Goal: Task Accomplishment & Management: Complete application form

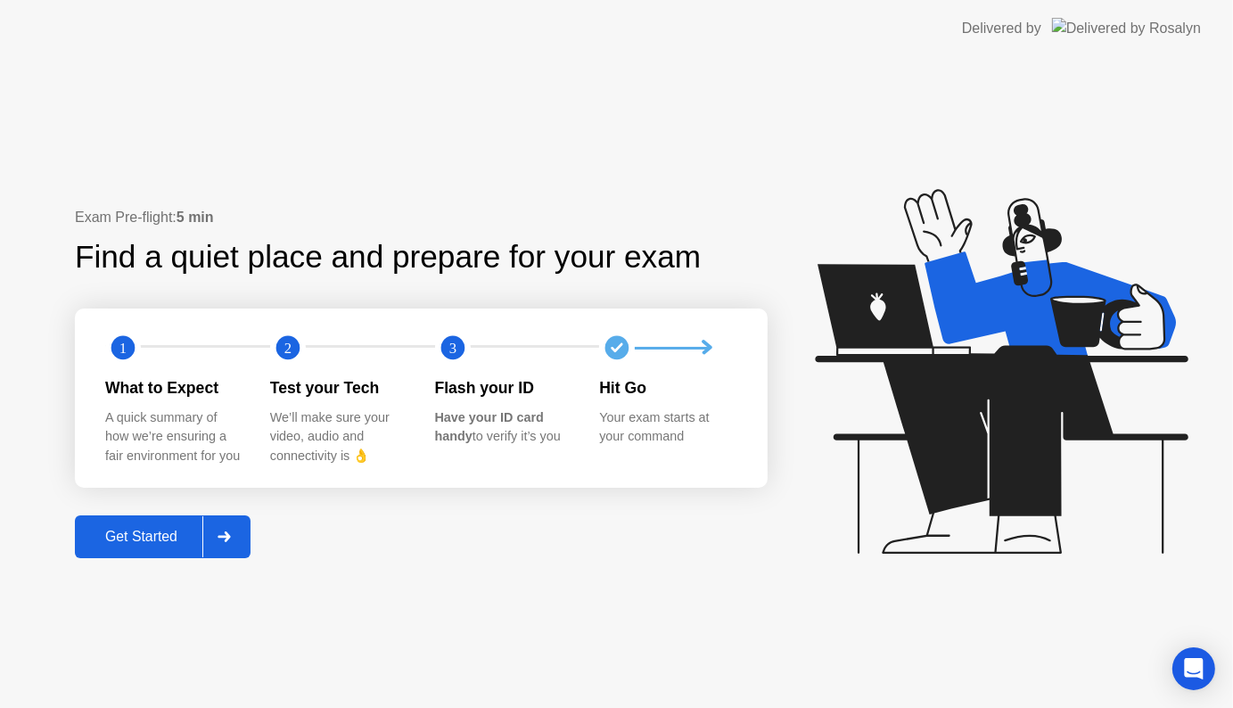
click at [139, 542] on div "Get Started" at bounding box center [141, 537] width 122 height 16
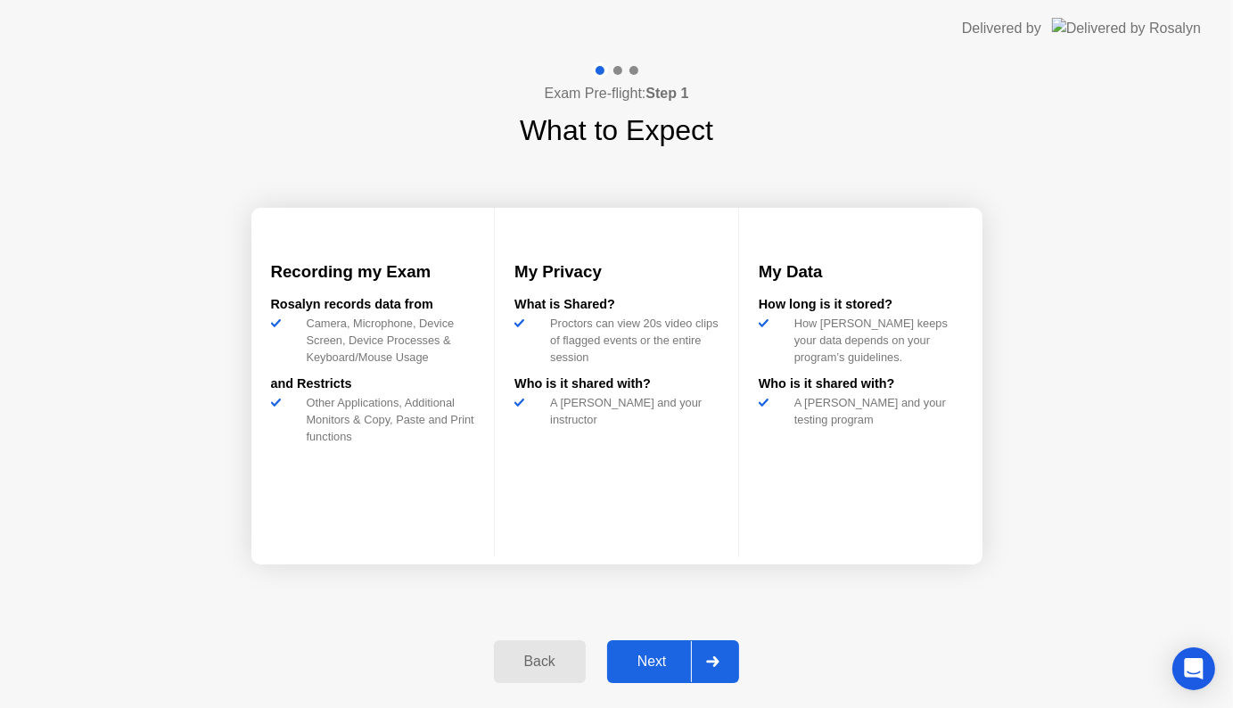
click at [654, 669] on div "Next" at bounding box center [651, 661] width 79 height 16
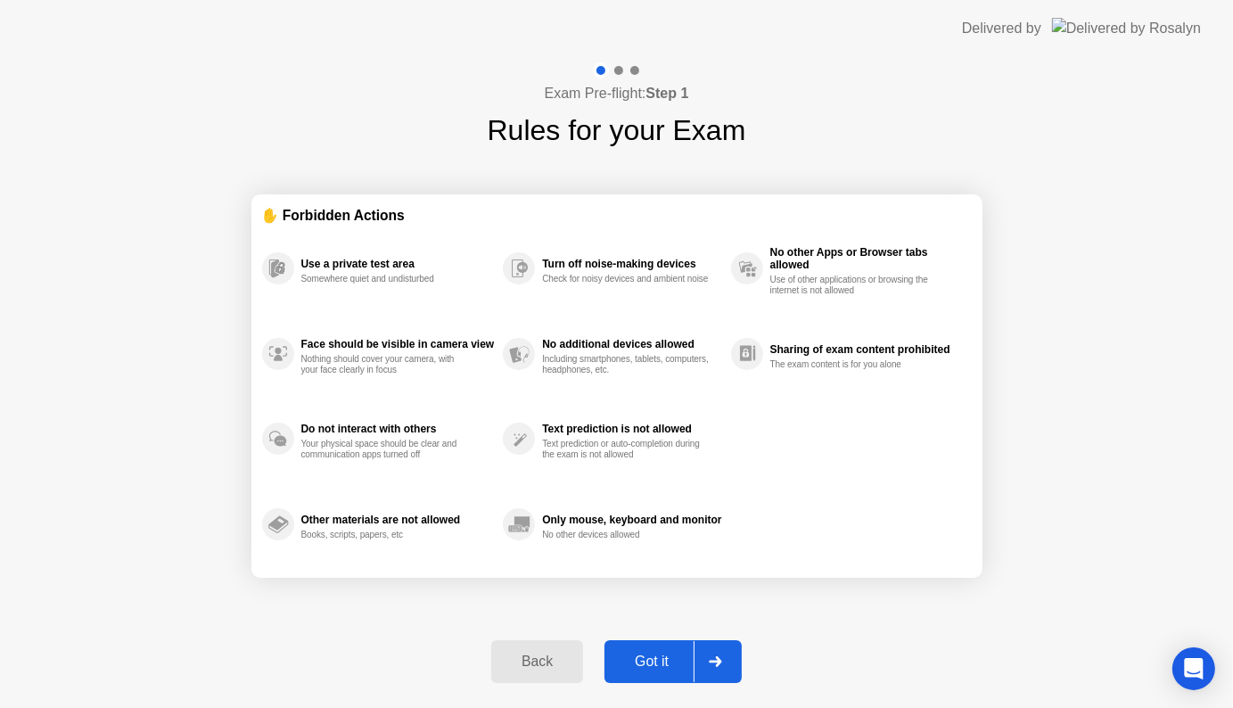
click at [638, 653] on div "Got it" at bounding box center [652, 661] width 84 height 16
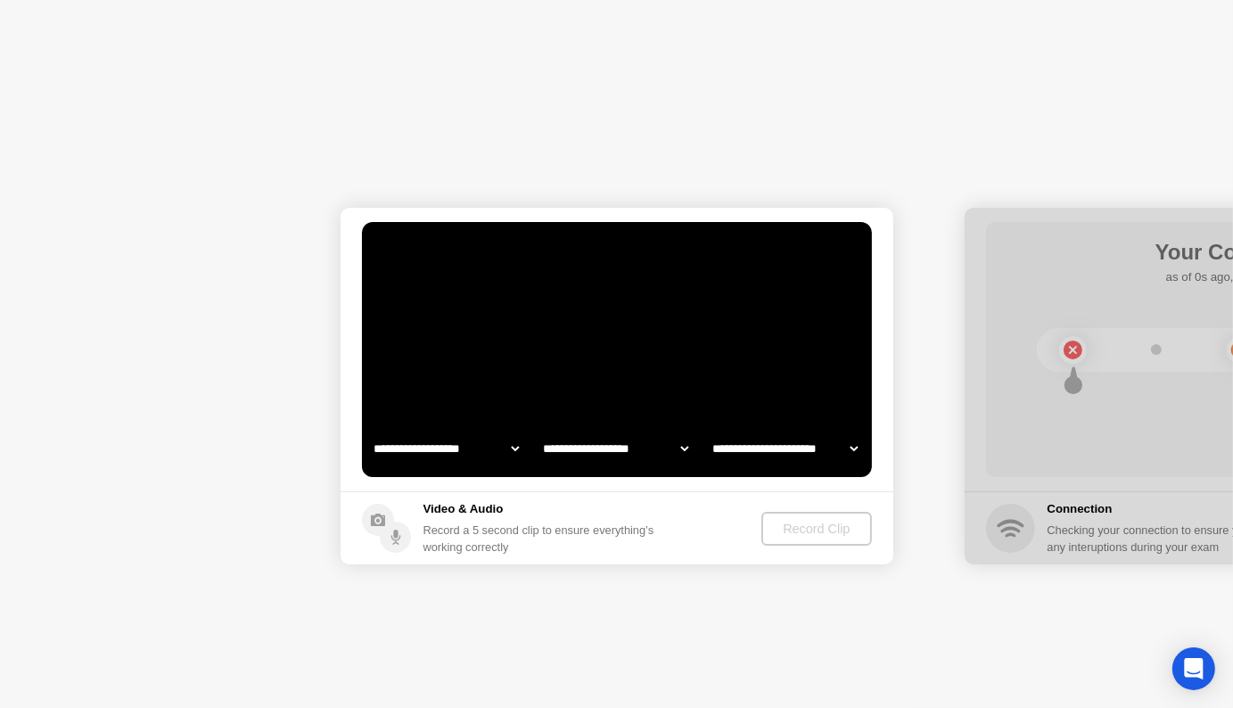
select select "**********"
select select "*******"
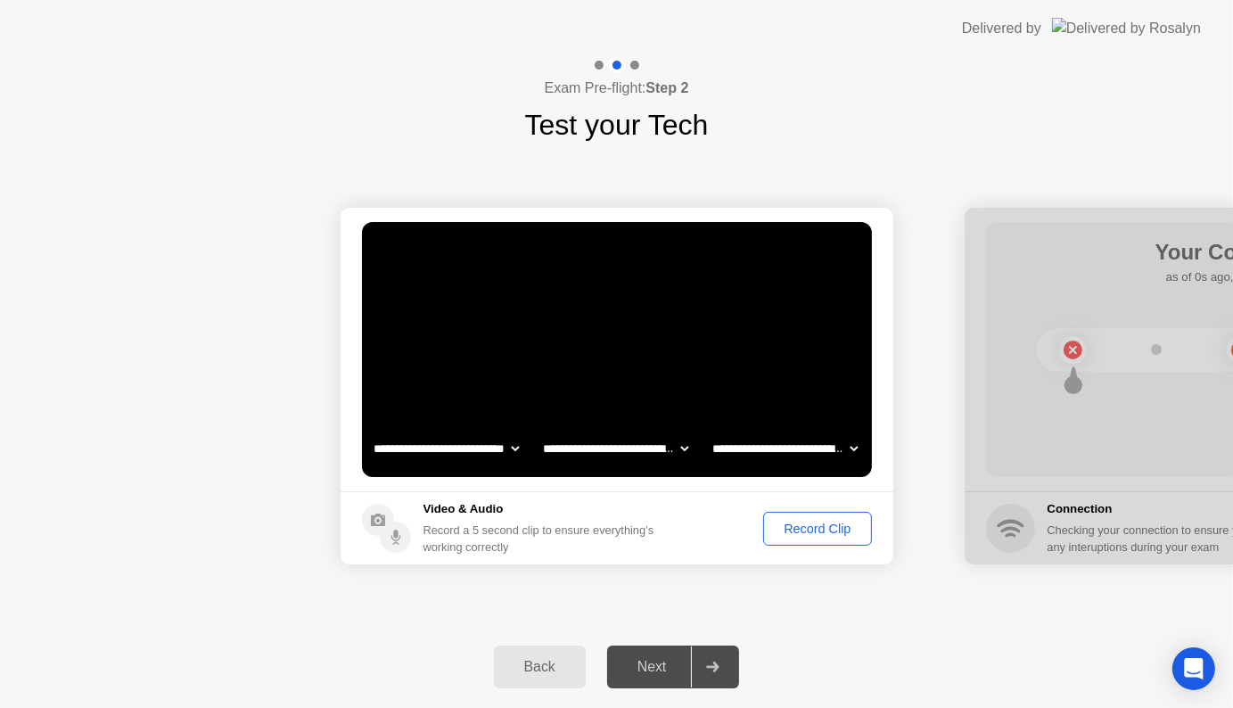
click at [834, 524] on div "Record Clip" at bounding box center [816, 529] width 95 height 14
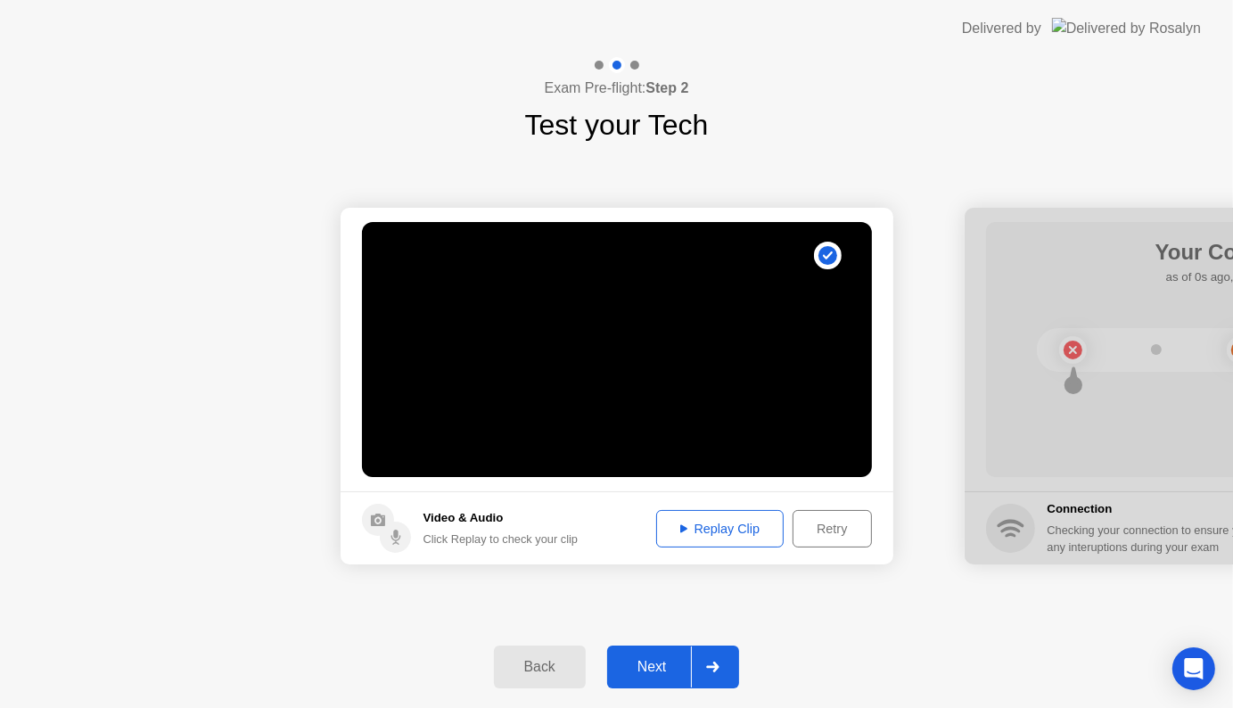
click at [647, 669] on div "Next" at bounding box center [651, 667] width 79 height 16
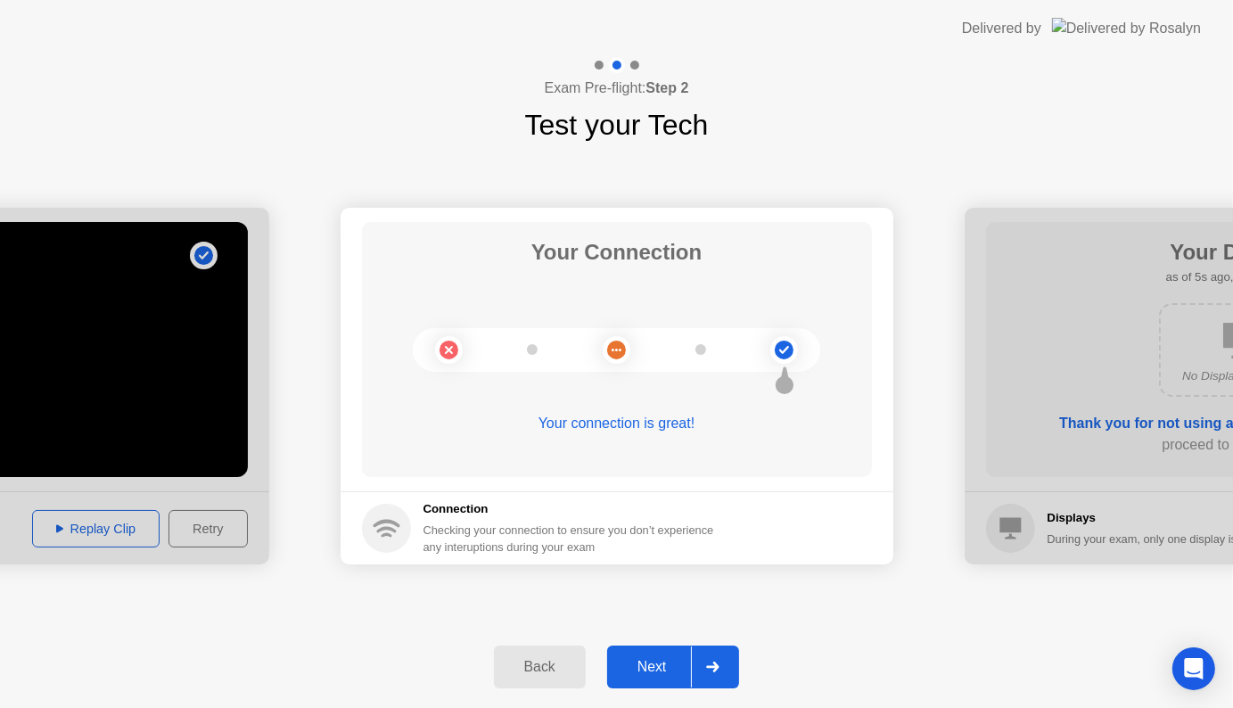
click at [658, 674] on div "Next" at bounding box center [651, 667] width 79 height 16
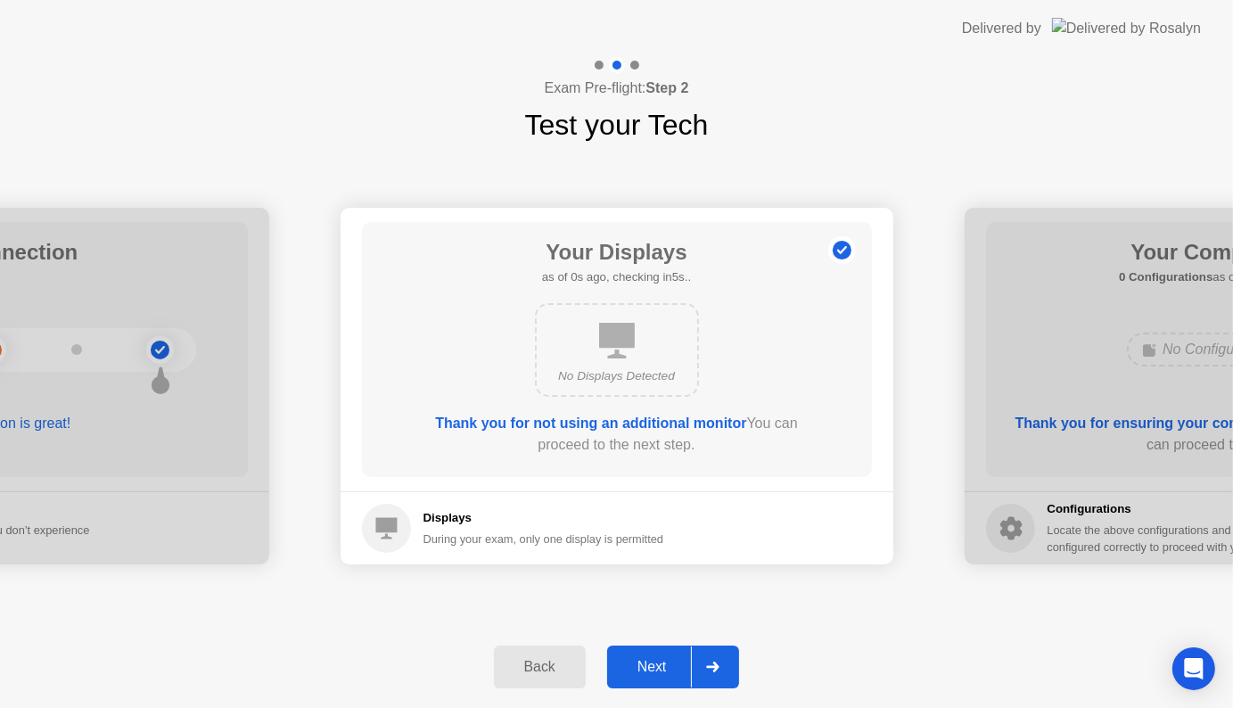
click at [658, 667] on div "Next" at bounding box center [651, 667] width 79 height 16
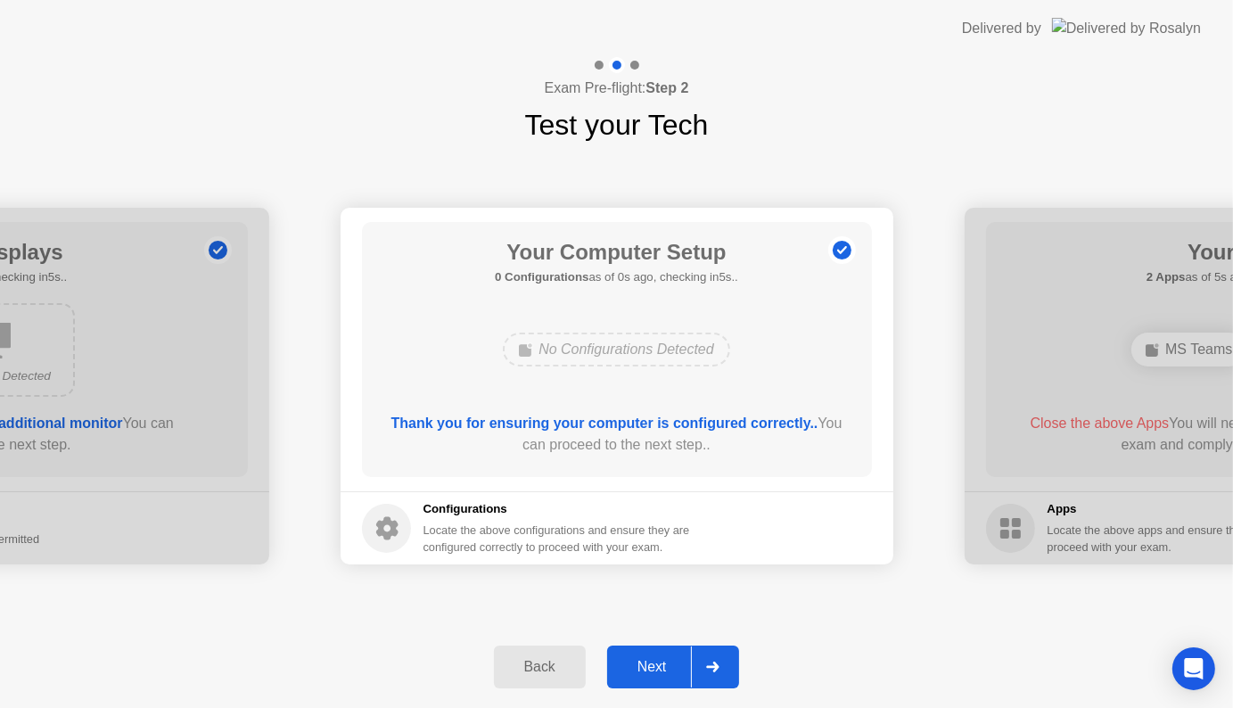
click at [658, 667] on div "Next" at bounding box center [651, 667] width 79 height 16
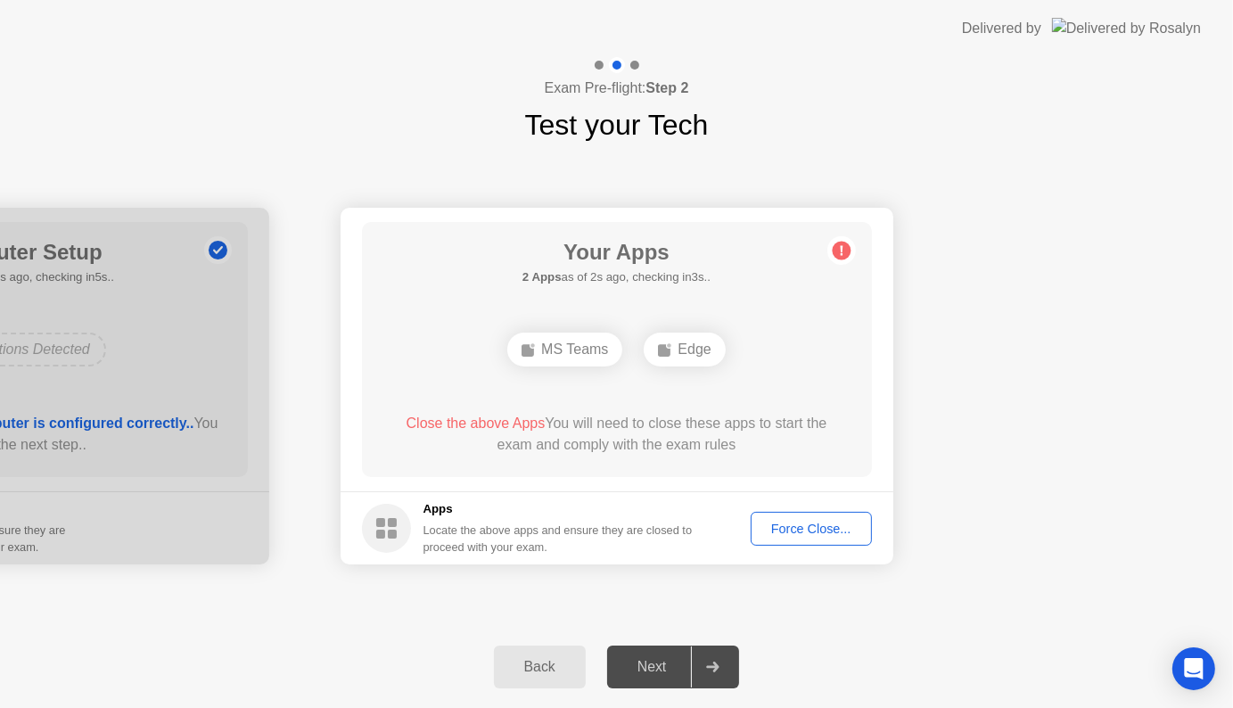
click at [463, 423] on span "Close the above Apps" at bounding box center [476, 422] width 139 height 15
click at [815, 530] on div "Force Close..." at bounding box center [811, 529] width 109 height 14
click at [807, 527] on div "Force Close..." at bounding box center [811, 529] width 109 height 14
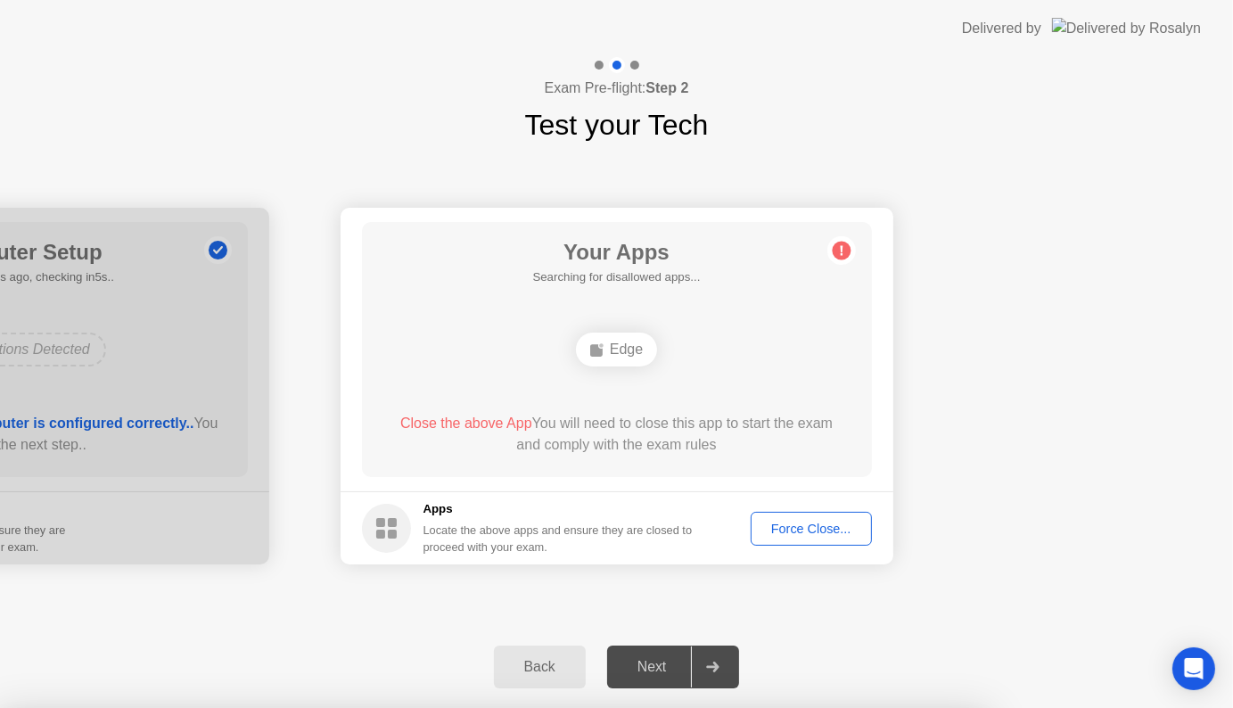
click at [633, 357] on div "Edge" at bounding box center [616, 350] width 81 height 34
click at [731, 661] on div at bounding box center [712, 666] width 43 height 41
click at [817, 515] on button "Force Close..." at bounding box center [811, 529] width 121 height 34
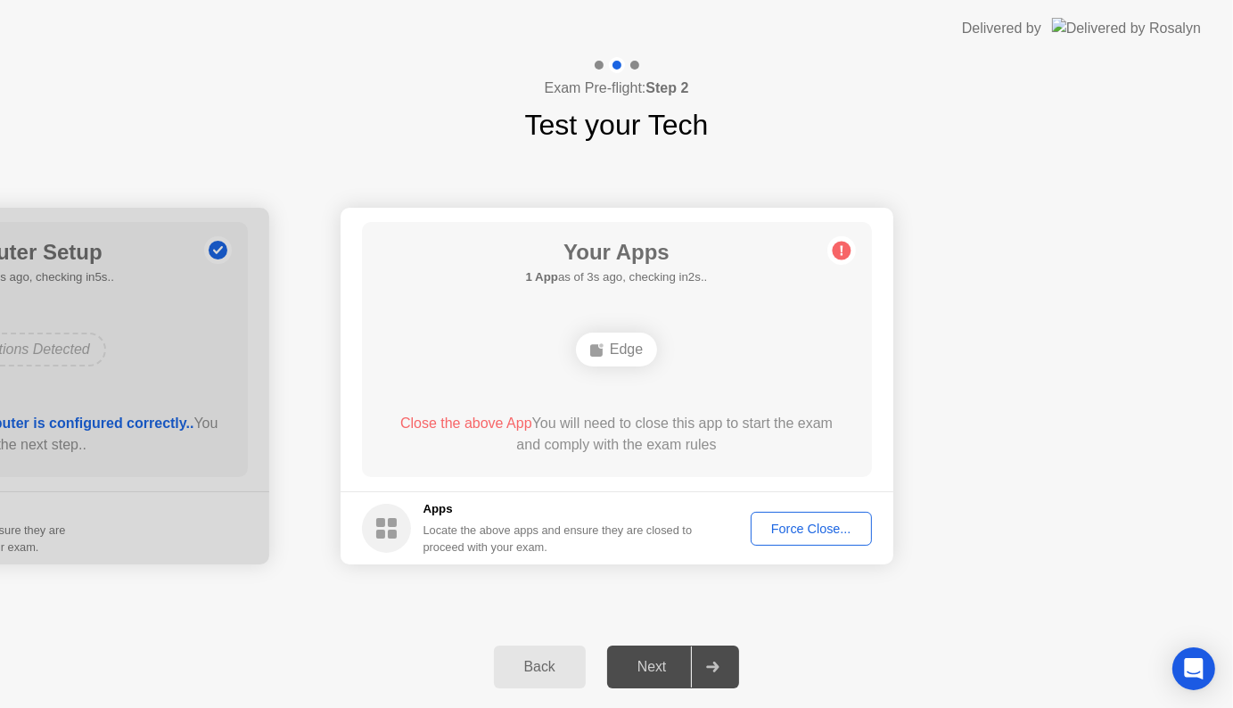
click at [808, 522] on div "Force Close..." at bounding box center [811, 529] width 109 height 14
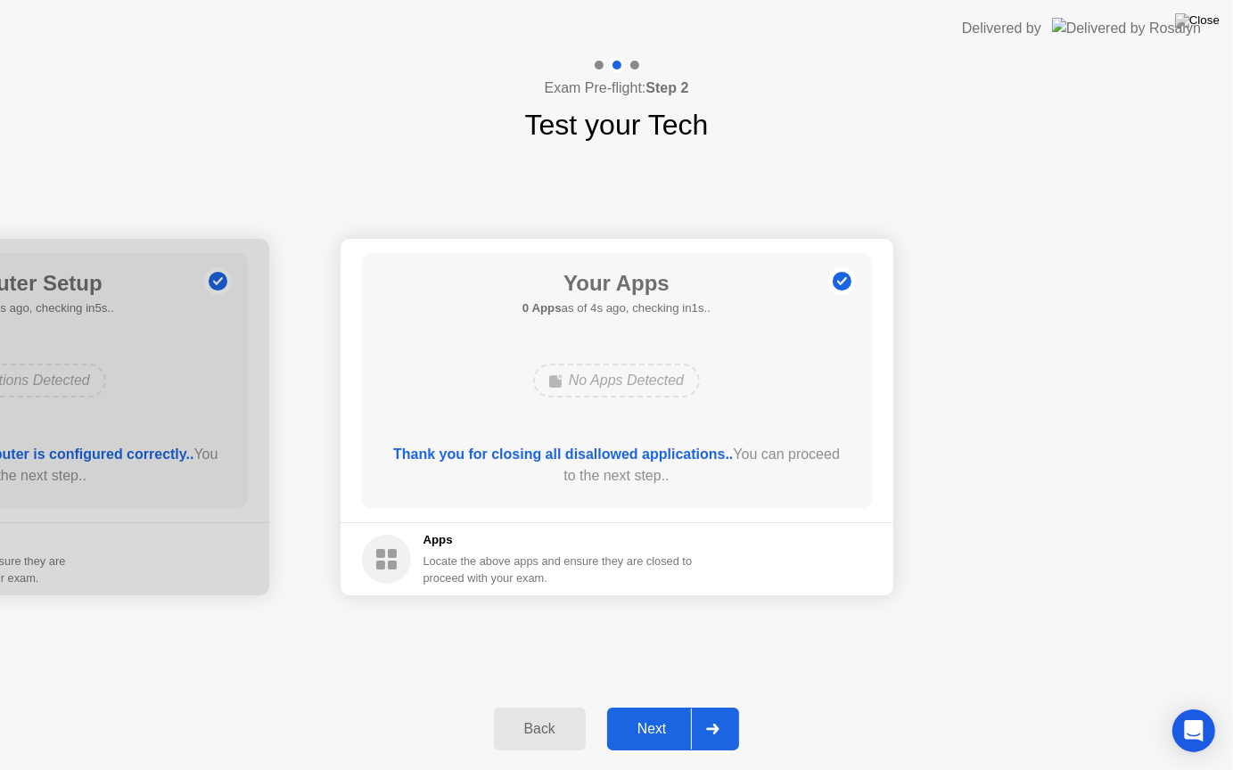
click at [663, 707] on div "Next" at bounding box center [651, 729] width 79 height 16
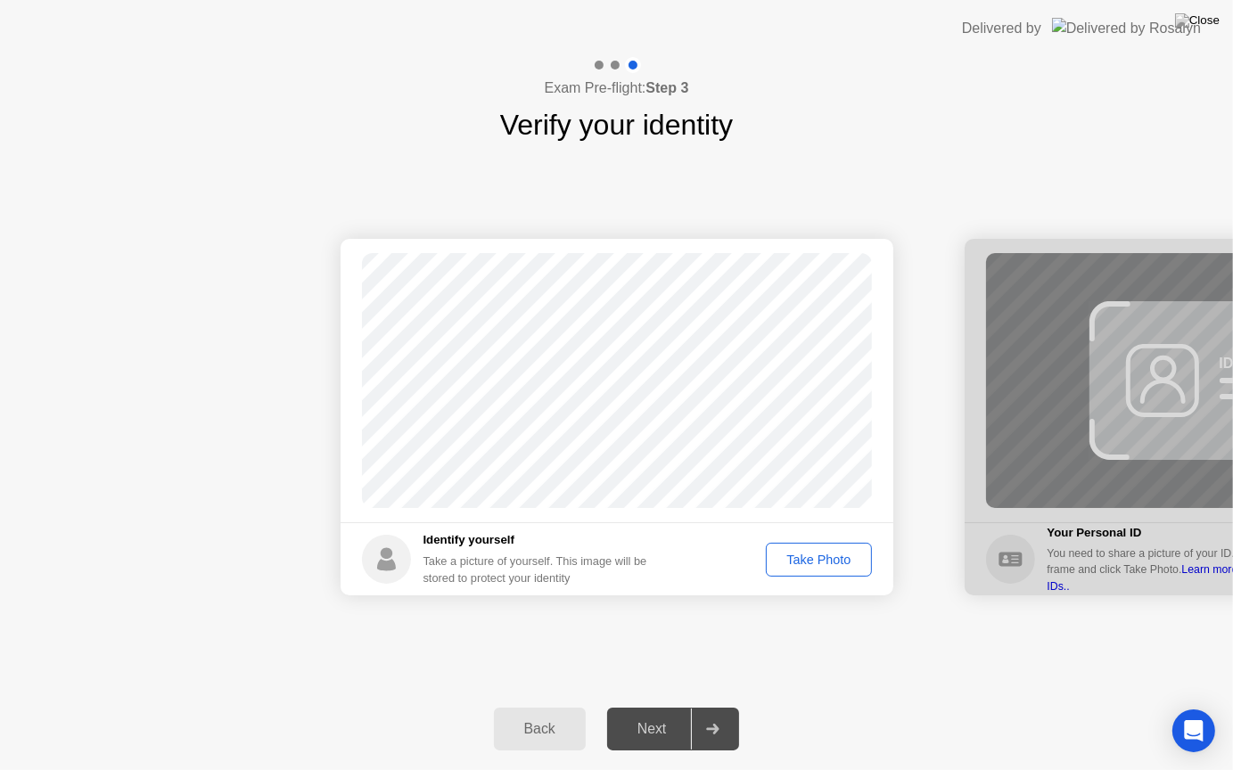
click at [815, 556] on div "Take Photo" at bounding box center [818, 560] width 93 height 14
click at [715, 707] on icon at bounding box center [713, 729] width 12 height 11
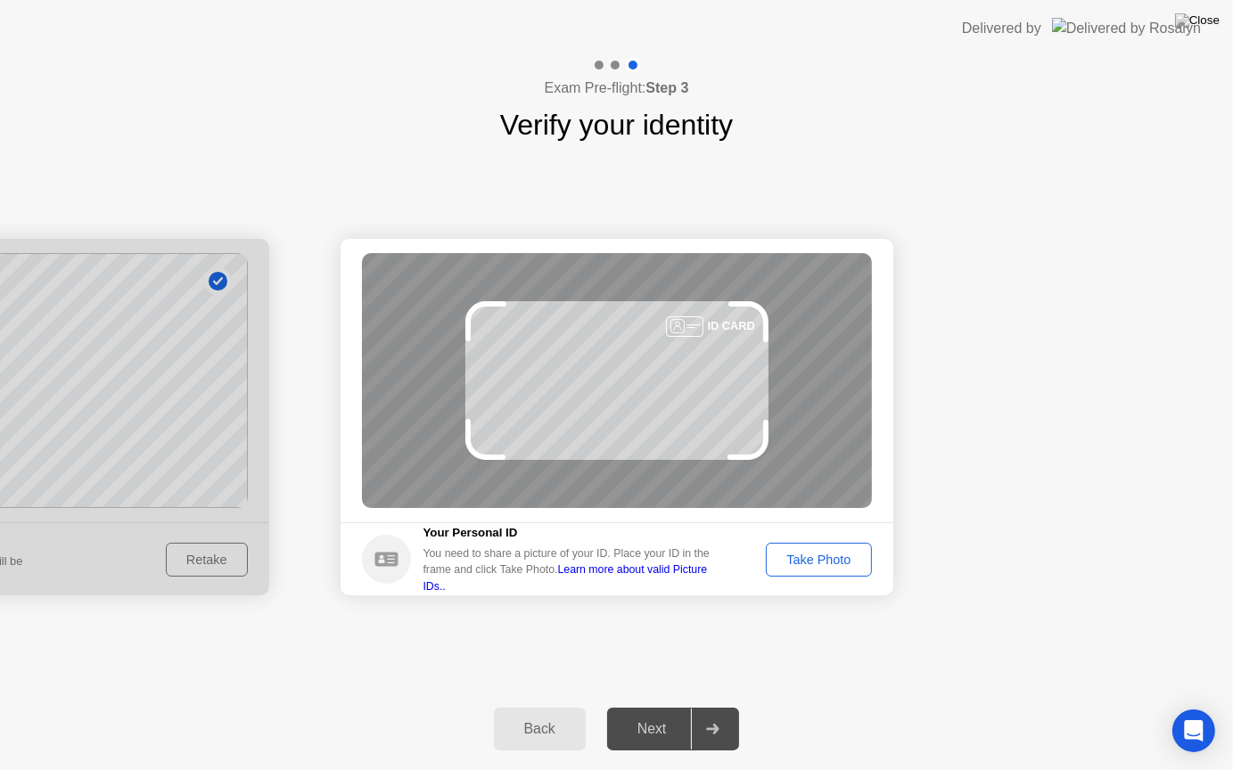
click at [805, 560] on div "Take Photo" at bounding box center [818, 560] width 93 height 14
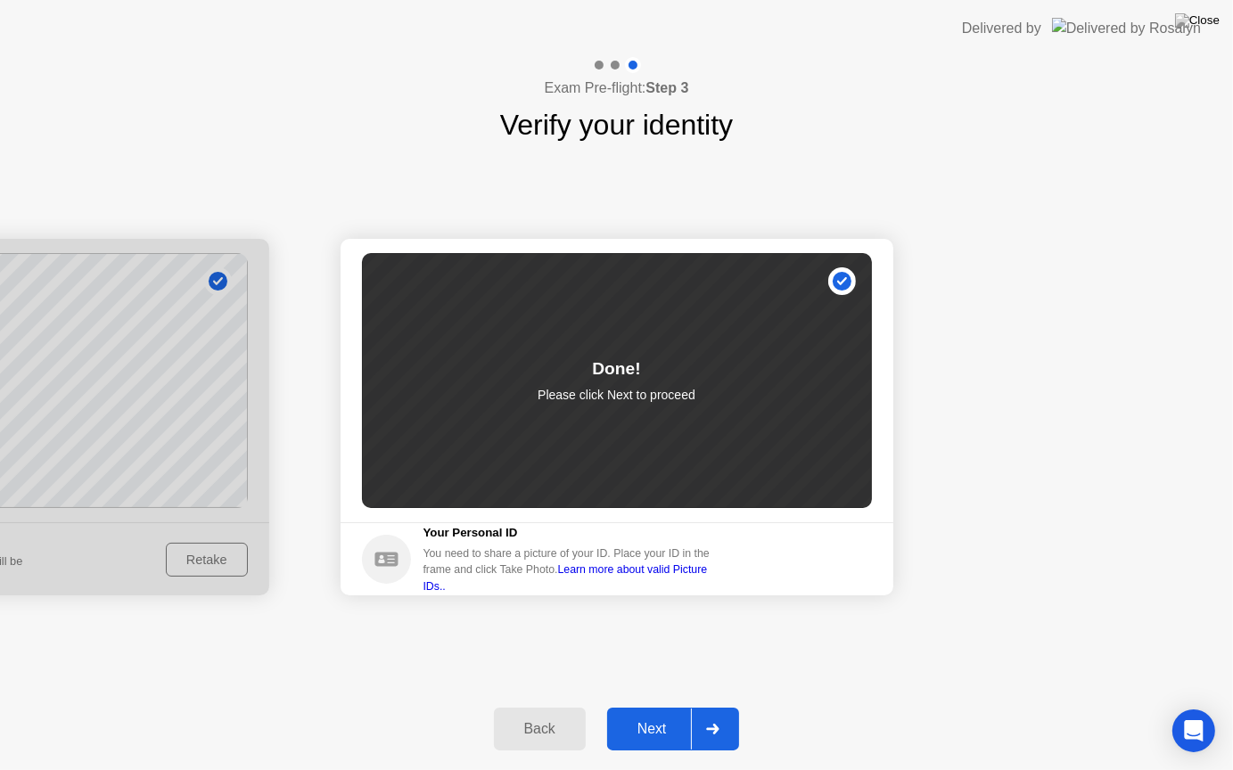
click at [657, 707] on div "Next" at bounding box center [651, 729] width 79 height 16
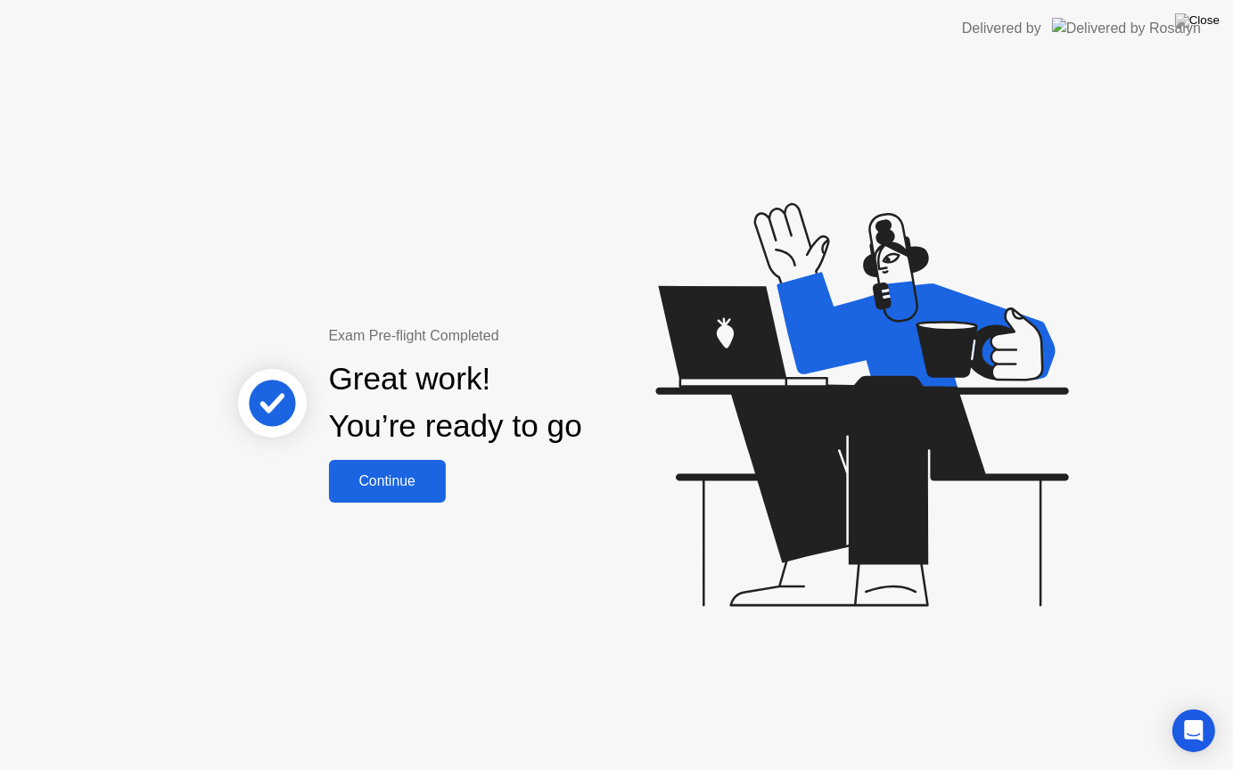
click at [393, 483] on div "Continue" at bounding box center [387, 481] width 106 height 16
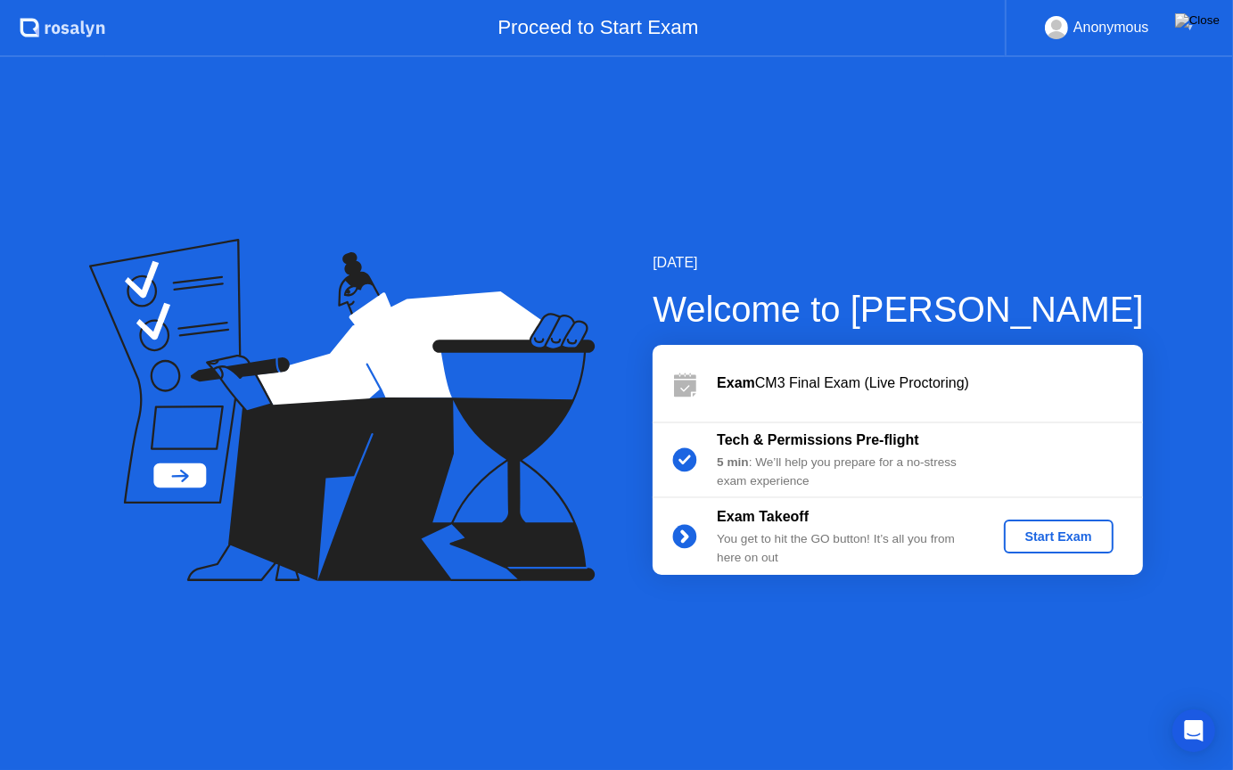
click at [1053, 544] on div "Start Exam" at bounding box center [1058, 537] width 95 height 14
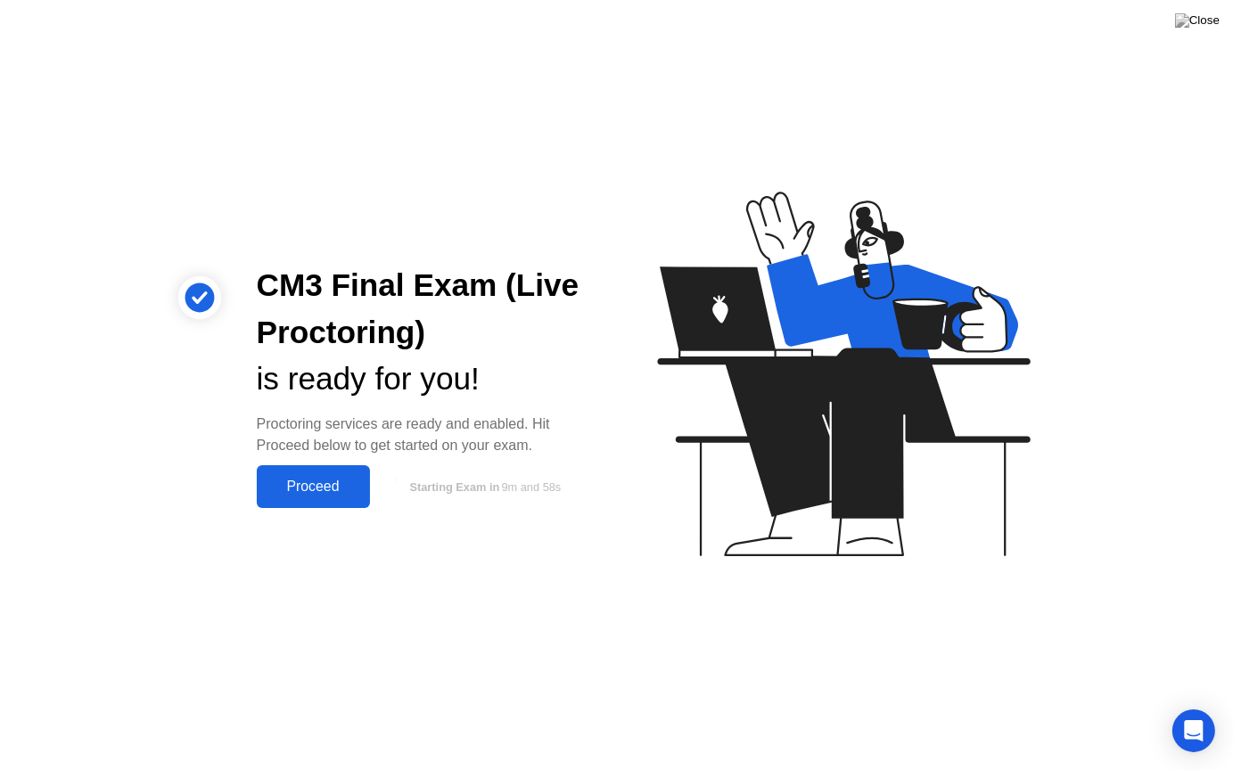
click at [332, 485] on div "Proceed" at bounding box center [313, 487] width 103 height 16
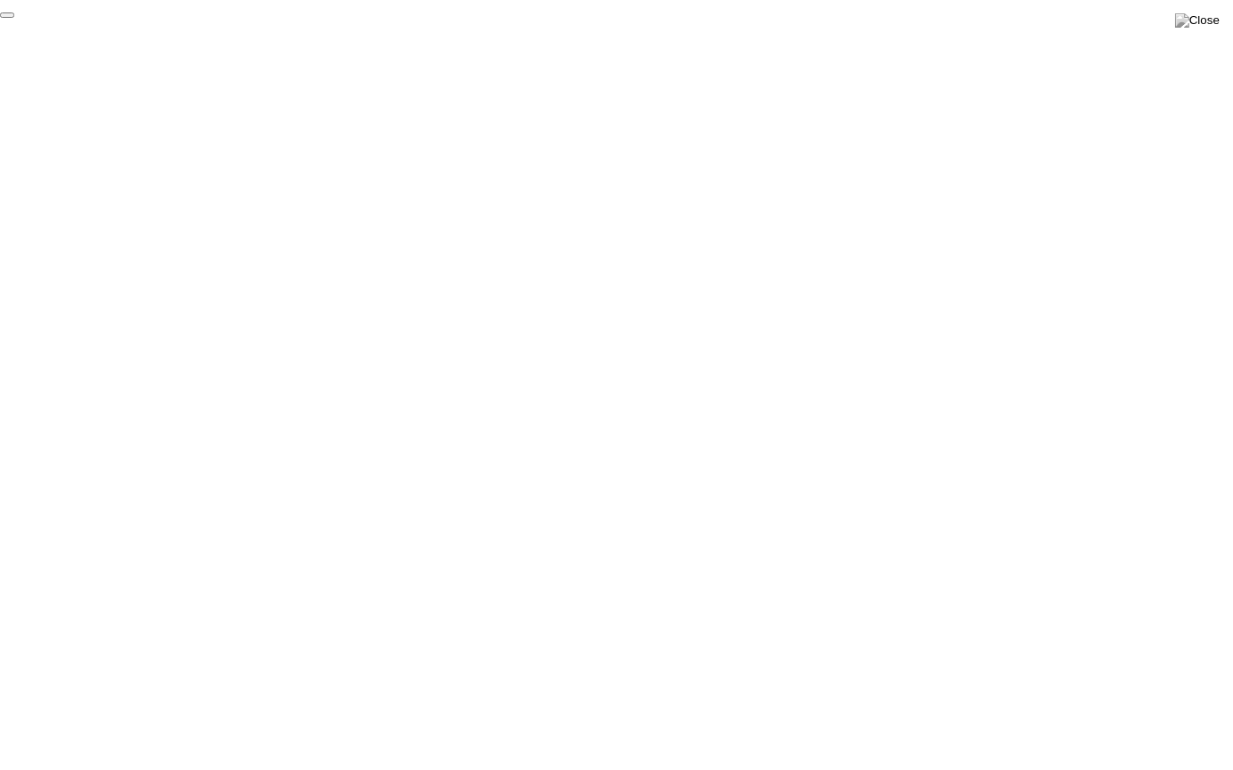
click div "End Proctoring Session"
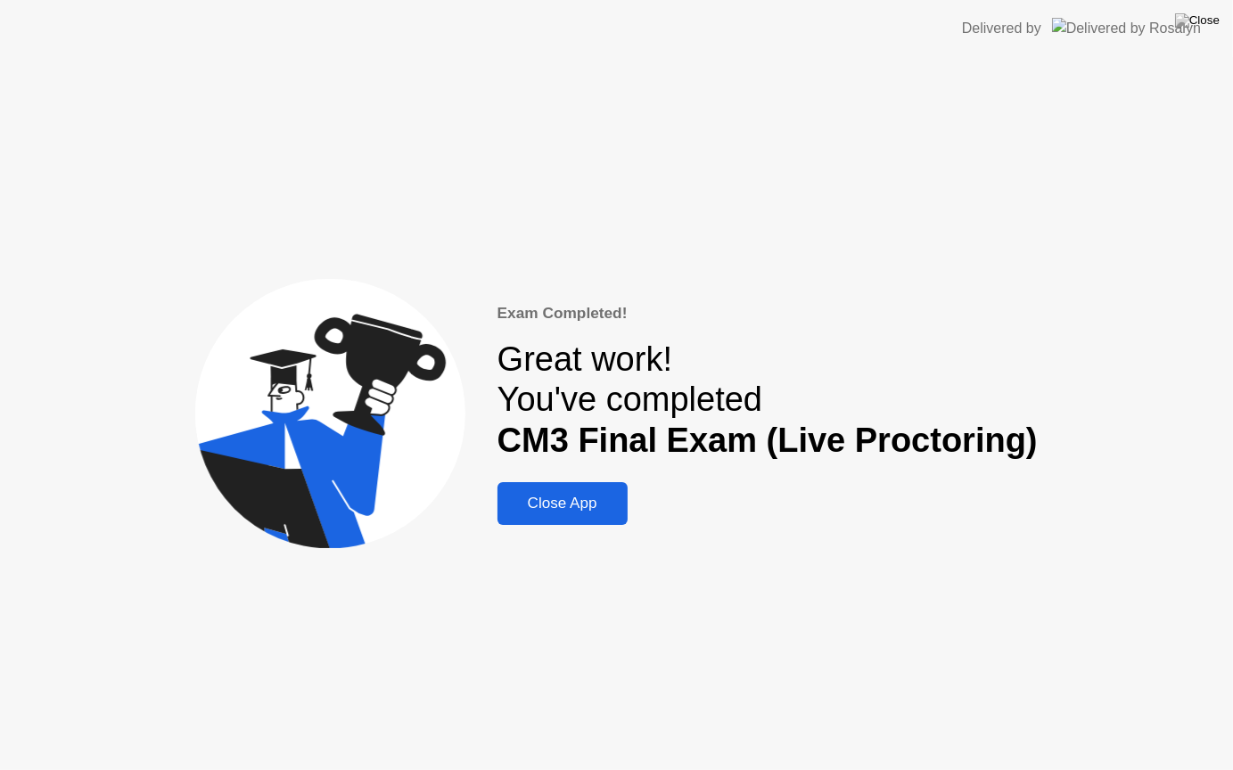
click at [574, 513] on div "Close App" at bounding box center [562, 504] width 119 height 18
